Goal: Information Seeking & Learning: Learn about a topic

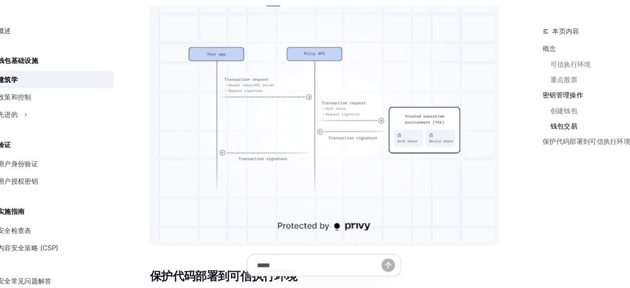
scroll to position [1280, 0]
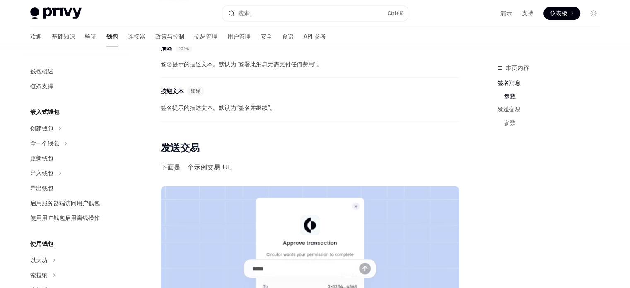
scroll to position [561, 0]
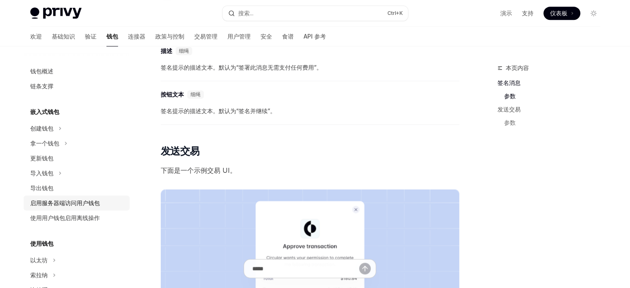
click at [66, 200] on font "启用服务器端访问用户钱包" at bounding box center [65, 202] width 70 height 7
type textarea "*"
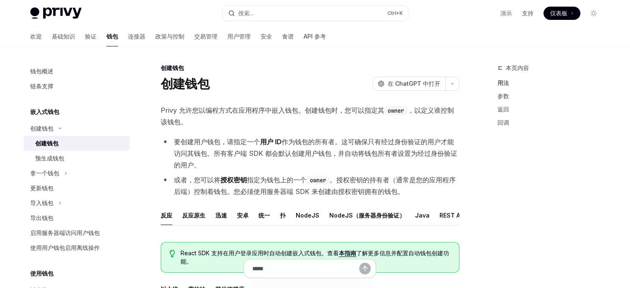
type textarea "*"
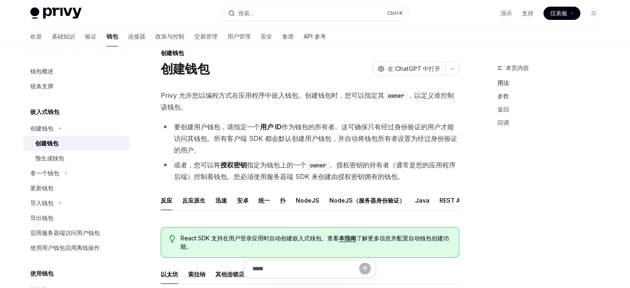
scroll to position [16, 0]
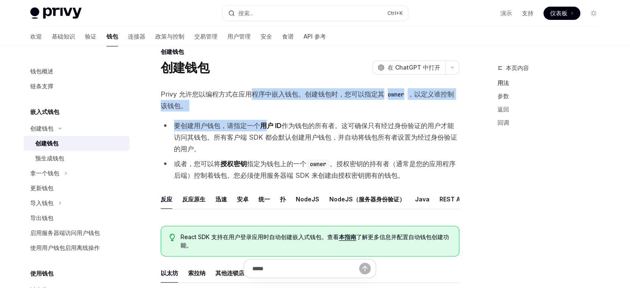
drag, startPoint x: 252, startPoint y: 92, endPoint x: 269, endPoint y: 113, distance: 28.0
click at [312, 110] on span "Privy 允许您以编程方式在应用程序中嵌入钱包。创建钱包时，您可以指定其 owner ，以定义谁控制该钱包。" at bounding box center [310, 99] width 299 height 23
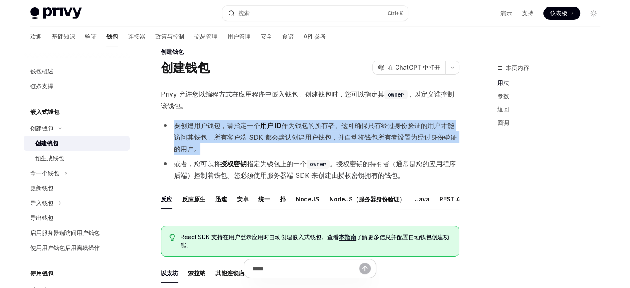
drag, startPoint x: 289, startPoint y: 111, endPoint x: 290, endPoint y: 142, distance: 31.9
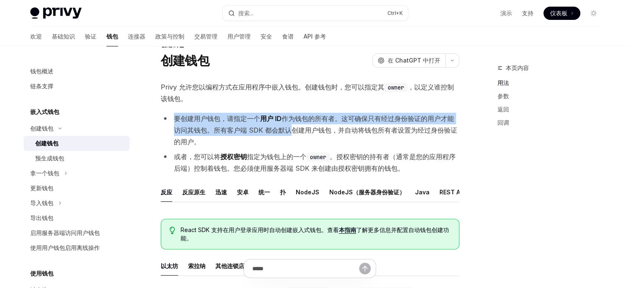
scroll to position [24, 0]
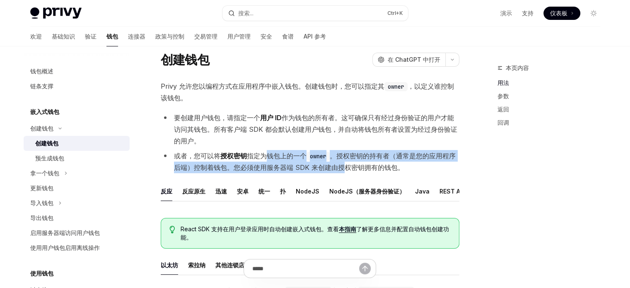
drag, startPoint x: 264, startPoint y: 156, endPoint x: 342, endPoint y: 165, distance: 78.4
click at [342, 165] on li "或者，您可以将 授权密钥 指定为钱包上的一个 owner 。授权密钥的持有者（通常是您的应用程序后端）控制着钱包。您必须使用服务器端 SDK 来创建由授权密钥…" at bounding box center [310, 161] width 299 height 23
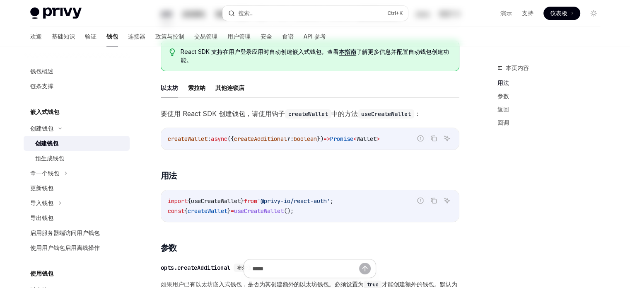
scroll to position [0, 0]
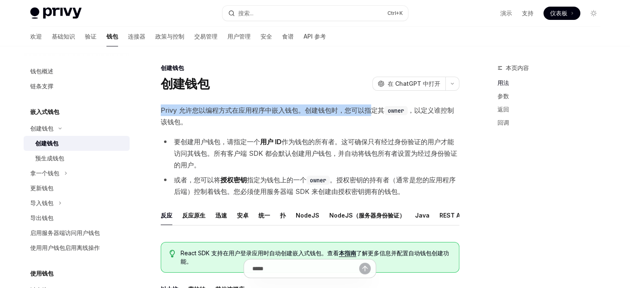
drag, startPoint x: 161, startPoint y: 109, endPoint x: 373, endPoint y: 112, distance: 212.0
click at [373, 112] on font "Privy 允许您以编程方式在应用程序中嵌入钱包。创建钱包时，您可以指定其" at bounding box center [273, 110] width 224 height 8
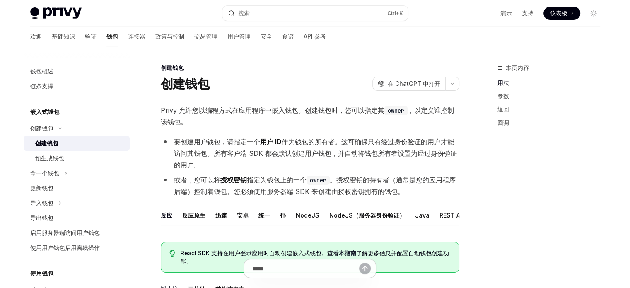
click at [416, 108] on font "，以定义谁控制该钱包。" at bounding box center [307, 116] width 293 height 20
drag, startPoint x: 416, startPoint y: 108, endPoint x: 420, endPoint y: 119, distance: 11.1
click at [420, 119] on span "Privy 允许您以编程方式在应用程序中嵌入钱包。创建钱包时，您可以指定其 owner ，以定义谁控制该钱包。" at bounding box center [310, 115] width 299 height 23
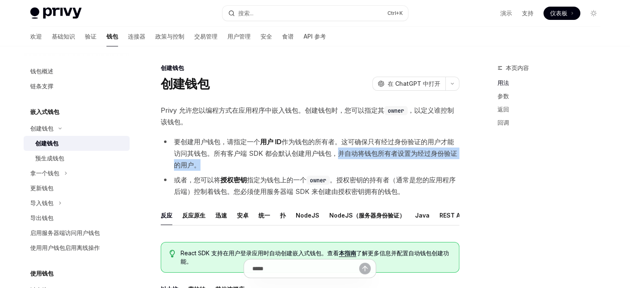
drag, startPoint x: 337, startPoint y: 152, endPoint x: 340, endPoint y: 163, distance: 10.7
click at [340, 163] on li "要创建用户钱包，请指定一个 用户 ID 作为钱包的所有者。这可确保只有经过身份验证的用户才能访问其钱包。所有客户端 SDK 都会默认创建用户钱包，并自动将钱包…" at bounding box center [310, 153] width 299 height 35
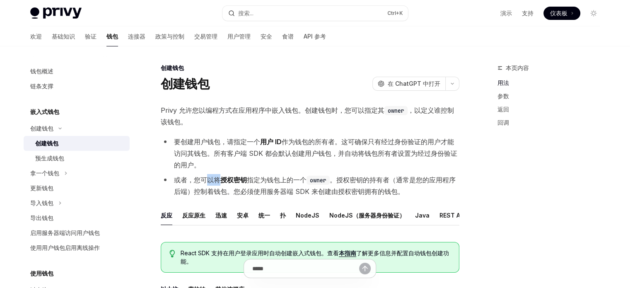
drag, startPoint x: 220, startPoint y: 179, endPoint x: 207, endPoint y: 179, distance: 12.4
click at [207, 179] on li "或者，您可以将 授权密钥 指定为钱包上的一个 owner 。授权密钥的持有者（通常是您的应用程序后端）控制着钱包。您必须使用服务器端 SDK 来创建由授权密钥…" at bounding box center [310, 185] width 299 height 23
click at [207, 179] on font "或者，您可以将" at bounding box center [197, 180] width 46 height 8
drag, startPoint x: 190, startPoint y: 179, endPoint x: 326, endPoint y: 179, distance: 136.2
click at [326, 179] on li "或者，您可以将 授权密钥 指定为钱包上的一个 owner 。授权密钥的持有者（通常是您的应用程序后端）控制着钱包。您必须使用服务器端 SDK 来创建由授权密钥…" at bounding box center [310, 185] width 299 height 23
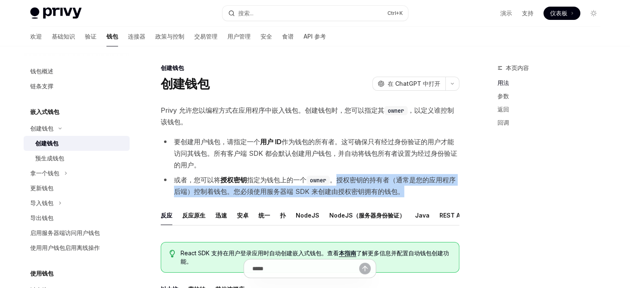
drag, startPoint x: 337, startPoint y: 179, endPoint x: 417, endPoint y: 188, distance: 79.6
click at [417, 188] on li "或者，您可以将 授权密钥 指定为钱包上的一个 owner 。授权密钥的持有者（通常是您的应用程序后端）控制着钱包。您必须使用服务器端 SDK 来创建由授权密钥…" at bounding box center [310, 185] width 299 height 23
click at [280, 9] on button "搜索... Ctrl +K" at bounding box center [315, 13] width 186 height 15
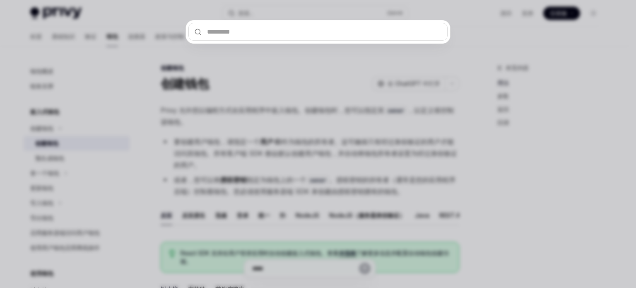
click at [393, 70] on div at bounding box center [318, 144] width 636 height 288
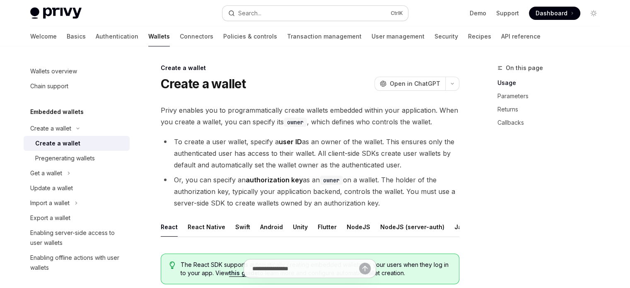
click at [295, 12] on button "Search... Ctrl K" at bounding box center [315, 13] width 186 height 15
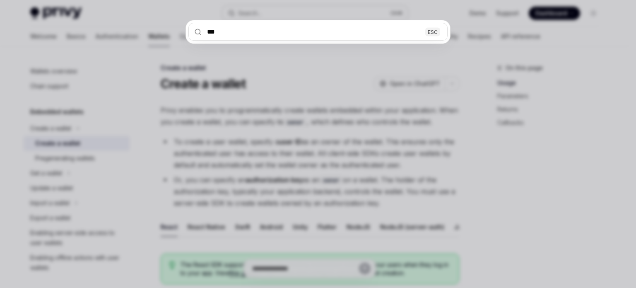
type input "****"
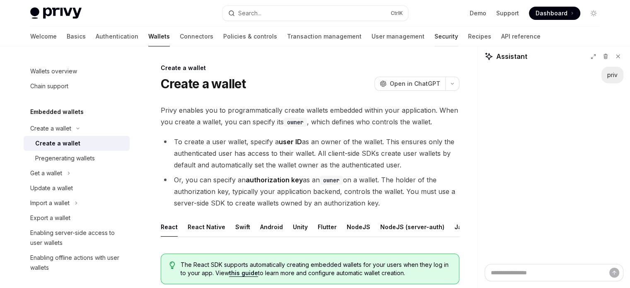
click at [434, 42] on link "Security" at bounding box center [446, 37] width 24 height 20
type textarea "*"
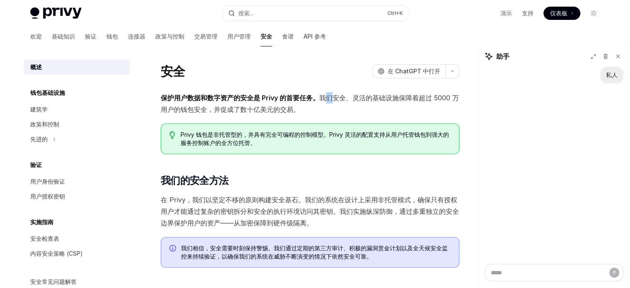
drag, startPoint x: 335, startPoint y: 96, endPoint x: 323, endPoint y: 102, distance: 12.8
click at [323, 102] on span "保护用户数据和数字资产的安全是 Privy 的首要任务。 我们安全、灵活的基础设施保障着超过 5000 万用户的钱包安全，并促成了数十亿美元的交易。" at bounding box center [310, 103] width 299 height 23
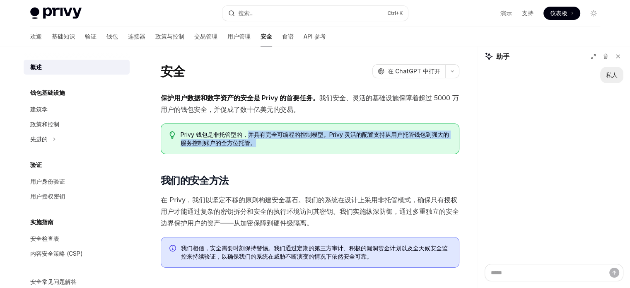
drag, startPoint x: 248, startPoint y: 134, endPoint x: 416, endPoint y: 142, distance: 168.7
click at [416, 142] on span "Privy 钱包是非托管型的，并具有完全可编程的控制模型。Privy 灵活的配置支持从用户托管钱包到强大的服务控制账户的全方位托管。" at bounding box center [316, 138] width 270 height 17
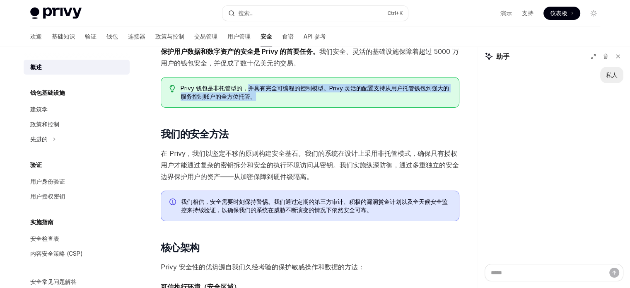
scroll to position [47, 0]
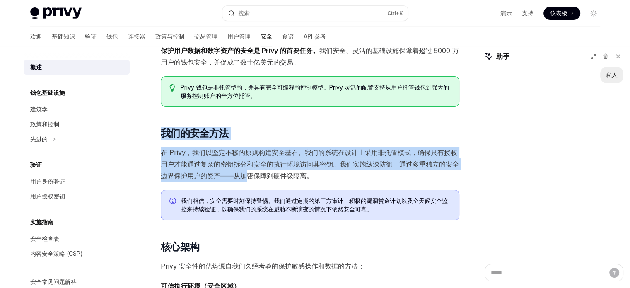
drag, startPoint x: 164, startPoint y: 130, endPoint x: 244, endPoint y: 173, distance: 91.2
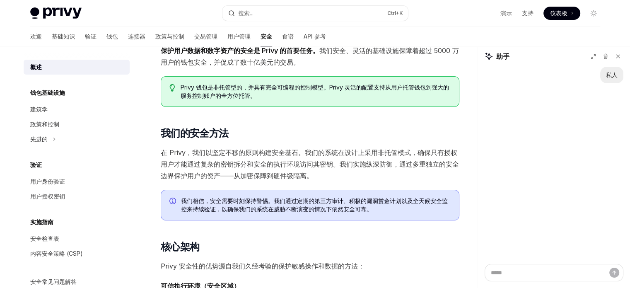
click at [334, 178] on span "在 Privy，我们以坚定不移的原则构建安全基石。我们的系统在设计上采用非托管模式，确保只有授权用户才能通过复杂的密钥拆分和安全的执行环境访问其密钥。我们实施…" at bounding box center [310, 164] width 299 height 35
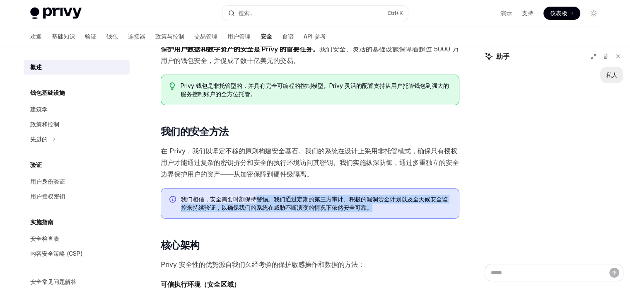
drag, startPoint x: 254, startPoint y: 195, endPoint x: 399, endPoint y: 206, distance: 145.7
click at [399, 206] on span "我们相信，安全需要时刻保持警惕。我们通过定期的第三方审计、积极的漏洞赏金计划以及全天候安全监控来持续验证，以确保我们的系统在威胁不断演变的情况下依然安全可靠。" at bounding box center [316, 203] width 270 height 17
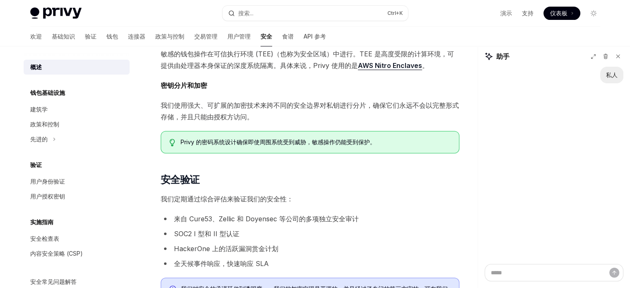
scroll to position [299, 0]
drag, startPoint x: 161, startPoint y: 82, endPoint x: 177, endPoint y: 82, distance: 15.7
click at [177, 82] on font "密钥分片和加密" at bounding box center [184, 85] width 46 height 8
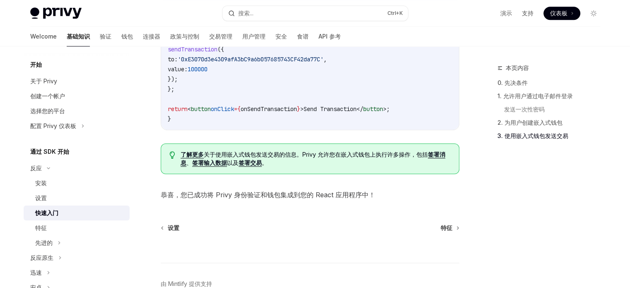
scroll to position [790, 0]
